Goal: Task Accomplishment & Management: Use online tool/utility

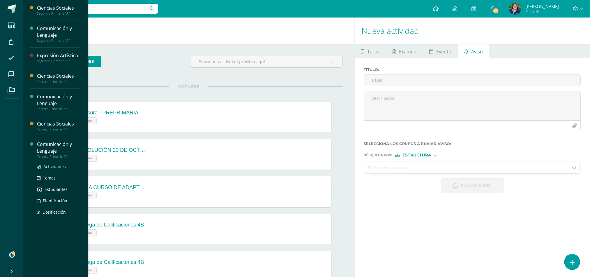
click at [52, 165] on span "Actividades" at bounding box center [54, 166] width 22 height 6
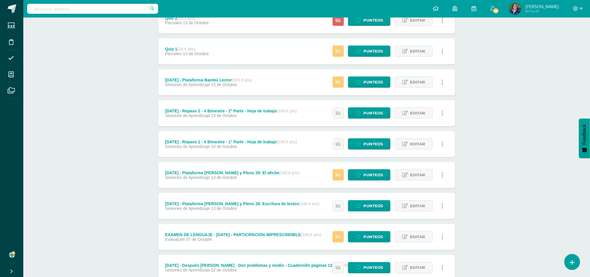
scroll to position [338, 0]
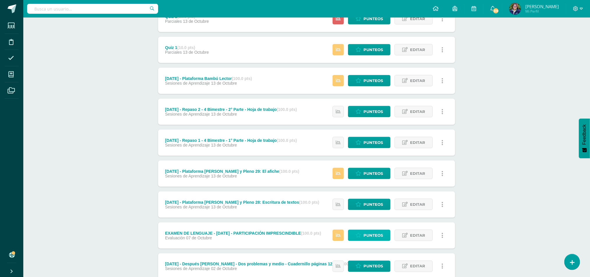
click at [373, 240] on span "Punteos" at bounding box center [374, 235] width 20 height 11
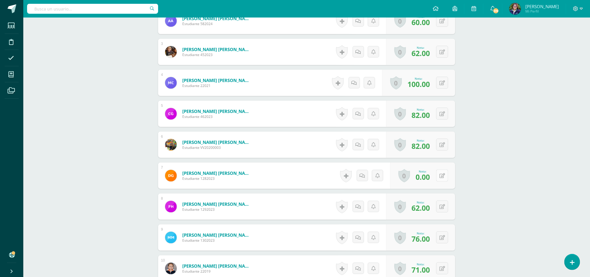
scroll to position [232, 0]
click at [441, 179] on button at bounding box center [446, 175] width 12 height 12
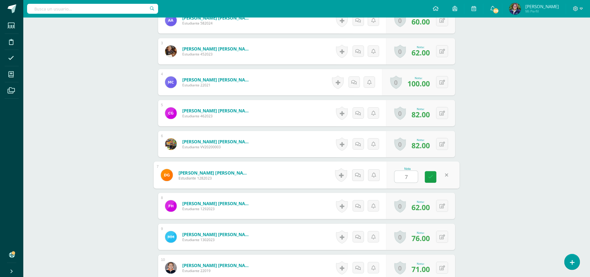
type input "74"
click at [429, 177] on icon at bounding box center [430, 176] width 5 height 5
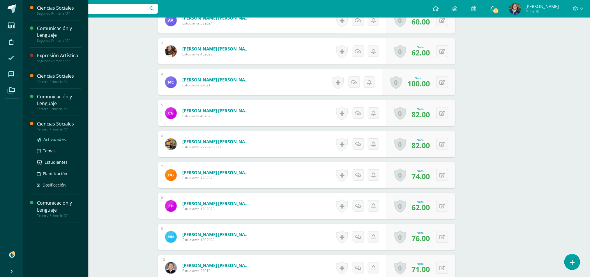
click at [61, 139] on span "Actividades" at bounding box center [54, 139] width 22 height 6
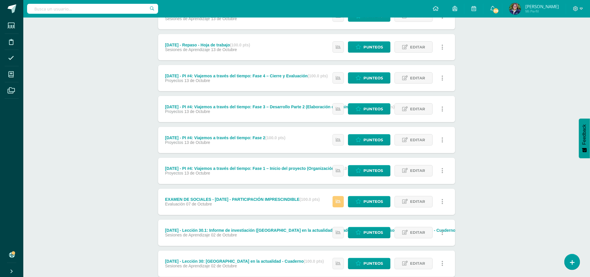
scroll to position [471, 0]
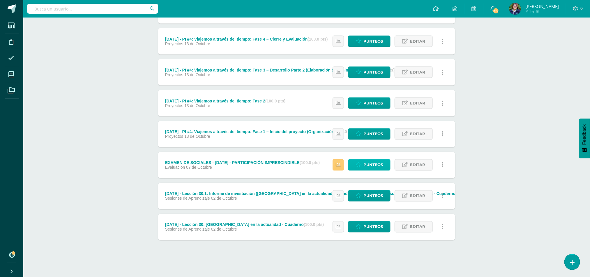
click at [376, 163] on span "Punteos" at bounding box center [374, 164] width 20 height 11
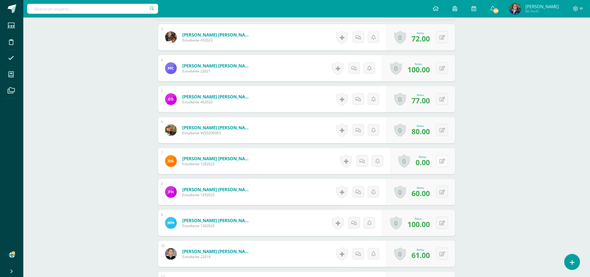
scroll to position [246, 0]
click at [442, 164] on button at bounding box center [446, 160] width 12 height 12
type input "46"
click at [434, 161] on link at bounding box center [431, 163] width 12 height 12
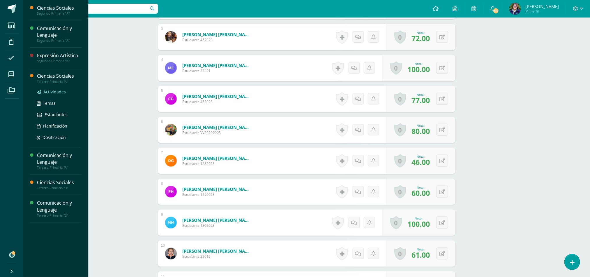
click at [49, 91] on span "Actividades" at bounding box center [54, 92] width 22 height 6
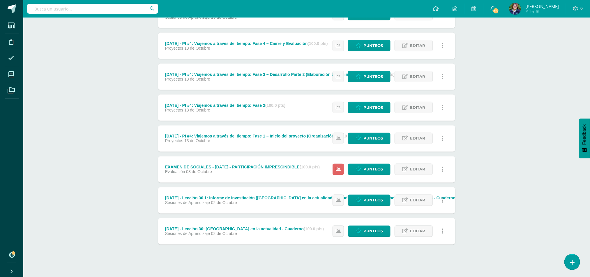
scroll to position [471, 0]
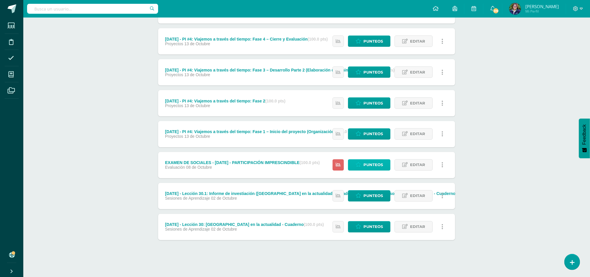
click at [374, 165] on span "Punteos" at bounding box center [374, 164] width 20 height 11
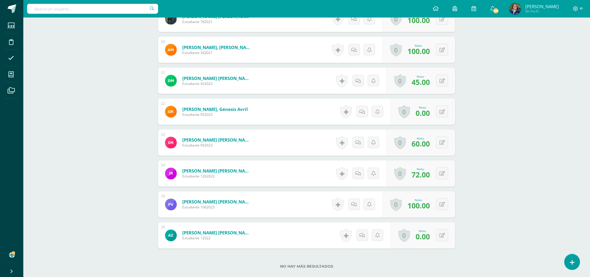
scroll to position [457, 0]
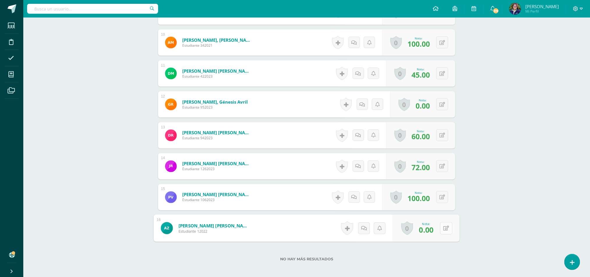
click at [442, 230] on button at bounding box center [446, 228] width 12 height 12
type input "60"
click at [433, 228] on link at bounding box center [431, 230] width 12 height 12
